Goal: Book appointment/travel/reservation

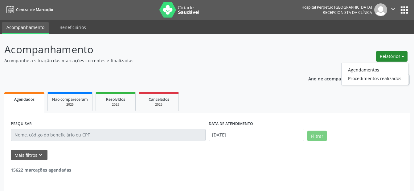
click at [373, 70] on link "Agendamentos" at bounding box center [375, 69] width 66 height 9
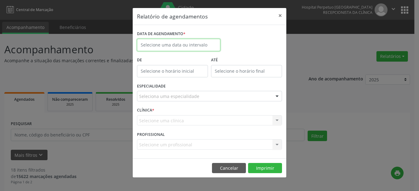
click at [173, 47] on input "text" at bounding box center [178, 45] width 83 height 12
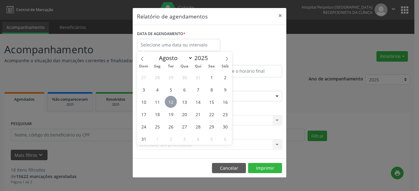
click at [168, 103] on span "12" at bounding box center [171, 102] width 12 height 12
type input "[DATE]"
click at [168, 103] on span "12" at bounding box center [171, 102] width 12 height 12
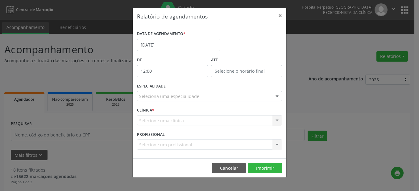
click at [151, 67] on input "12:00" at bounding box center [172, 71] width 71 height 12
click at [181, 87] on span at bounding box center [181, 88] width 4 height 6
type input "11:00"
type input "11"
click at [181, 87] on span at bounding box center [181, 88] width 4 height 6
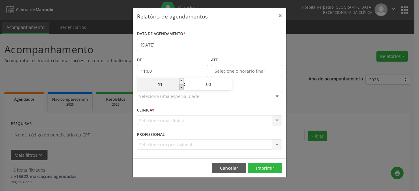
type input "10:00"
type input "10"
click at [182, 87] on span at bounding box center [181, 88] width 4 height 6
type input "09:00"
type input "09"
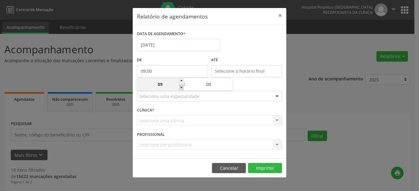
click at [182, 87] on span at bounding box center [181, 88] width 4 height 6
type input "08:00"
type input "08"
type input "12:00"
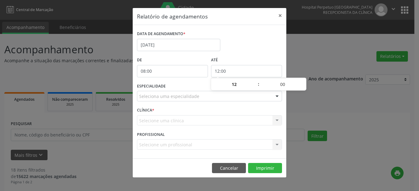
click at [239, 66] on input "12:00" at bounding box center [246, 71] width 71 height 12
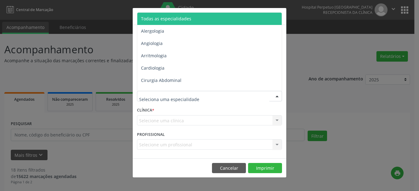
click at [163, 16] on span "Todas as especialidades" at bounding box center [166, 19] width 50 height 6
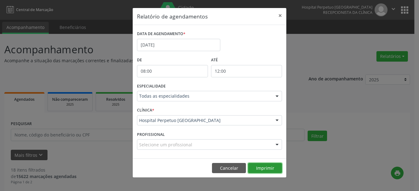
click at [262, 166] on button "Imprimir" at bounding box center [265, 168] width 34 height 10
